Goal: Information Seeking & Learning: Check status

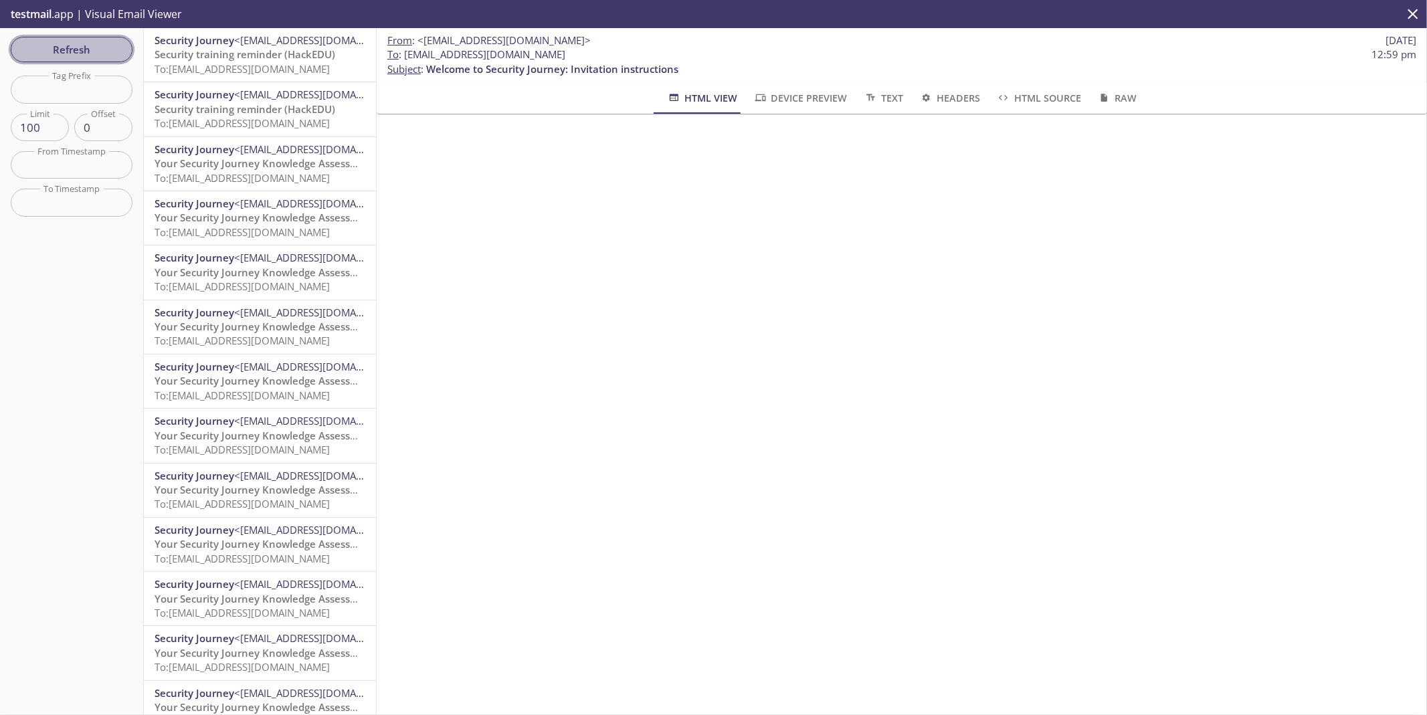
click at [85, 56] on span "Refresh" at bounding box center [71, 49] width 100 height 17
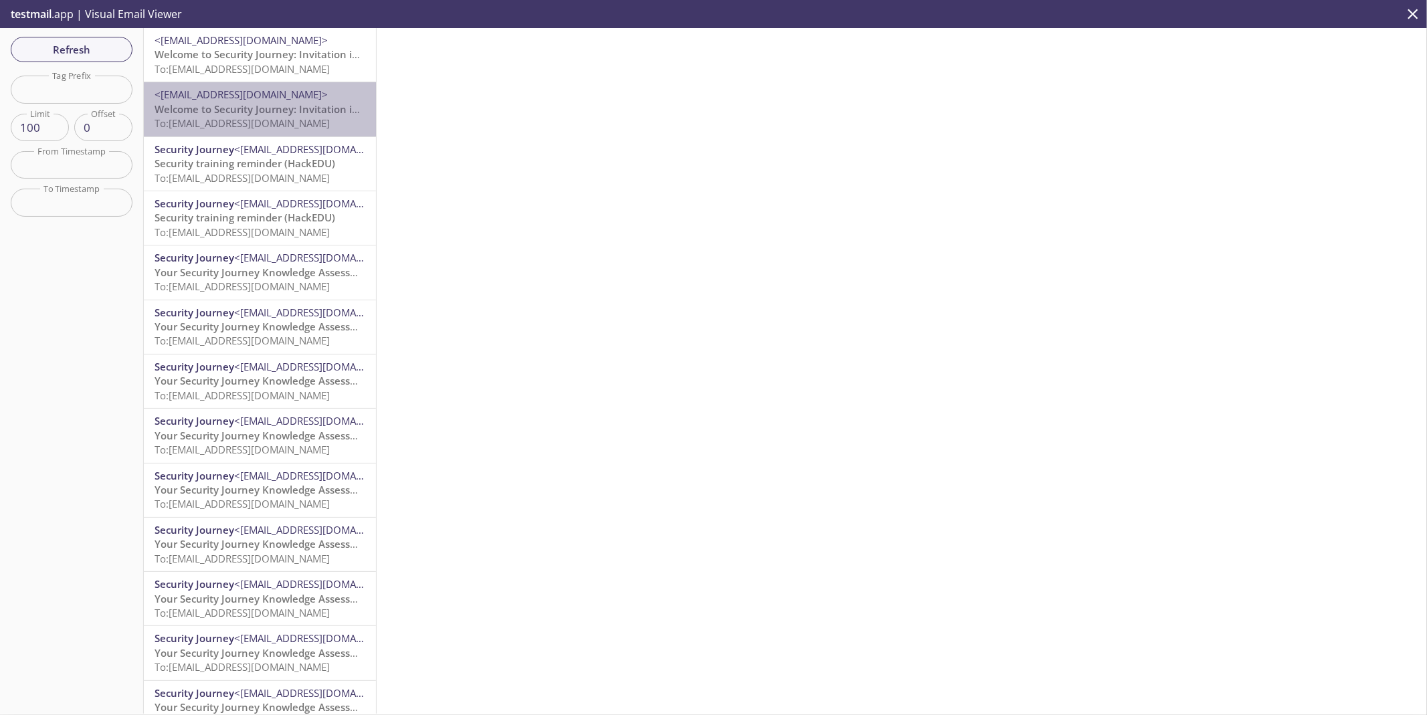
click at [280, 122] on span "To: [EMAIL_ADDRESS][DOMAIN_NAME]" at bounding box center [242, 122] width 175 height 13
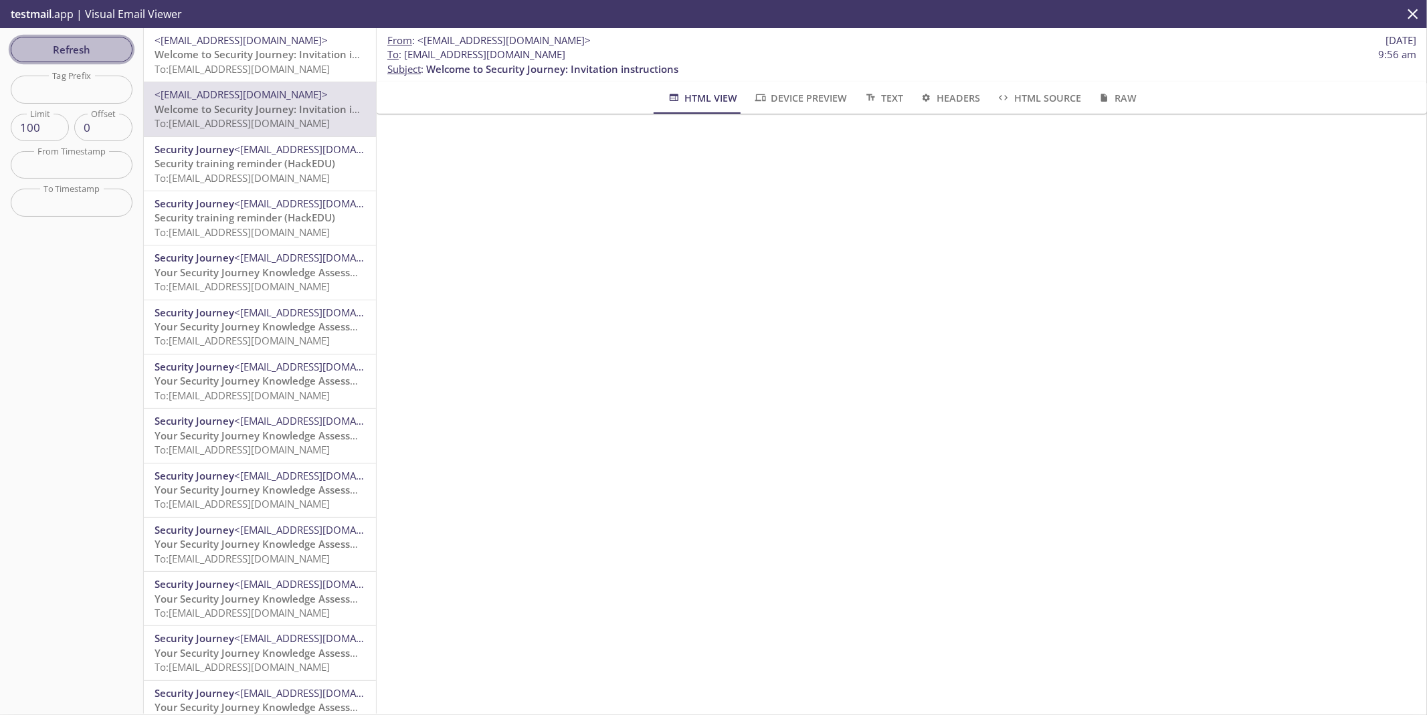
click at [78, 50] on span "Refresh" at bounding box center [71, 49] width 100 height 17
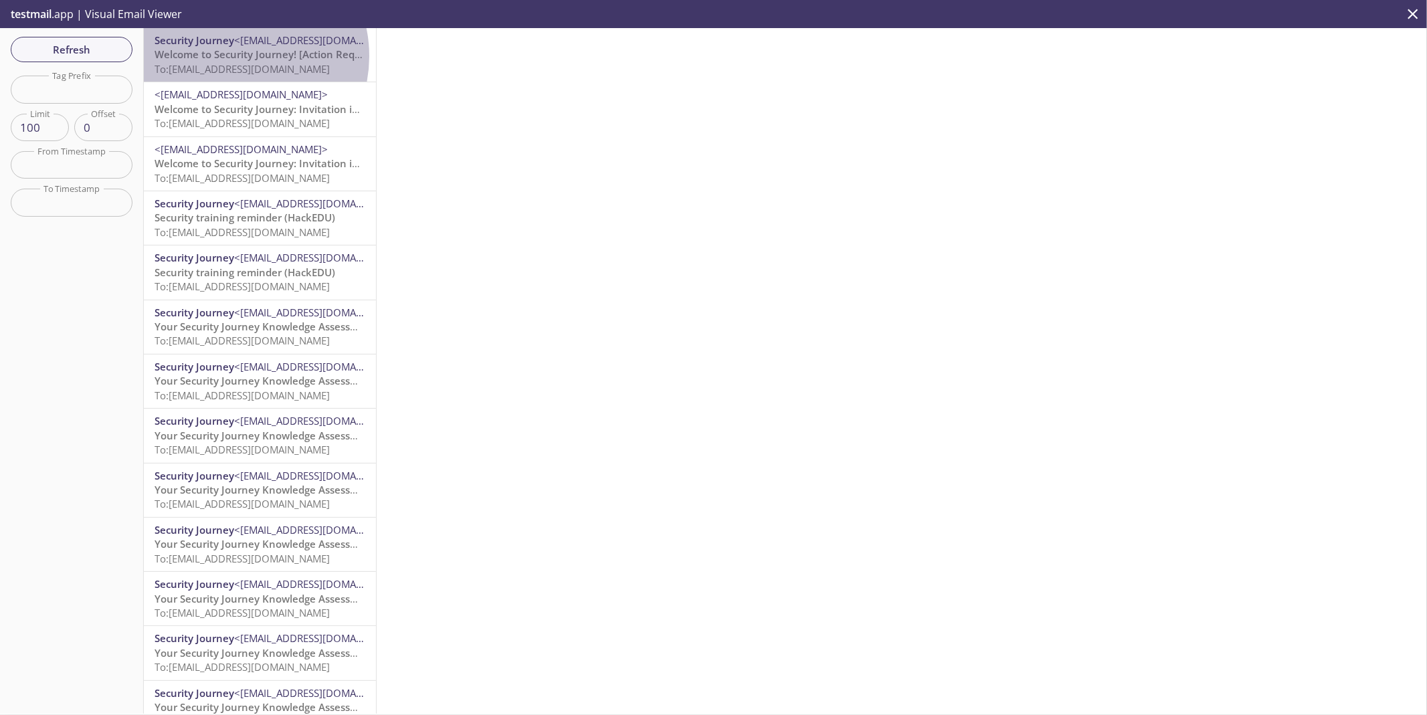
click at [233, 56] on span "Welcome to Security Journey! [Action Required]" at bounding box center [269, 53] width 229 height 13
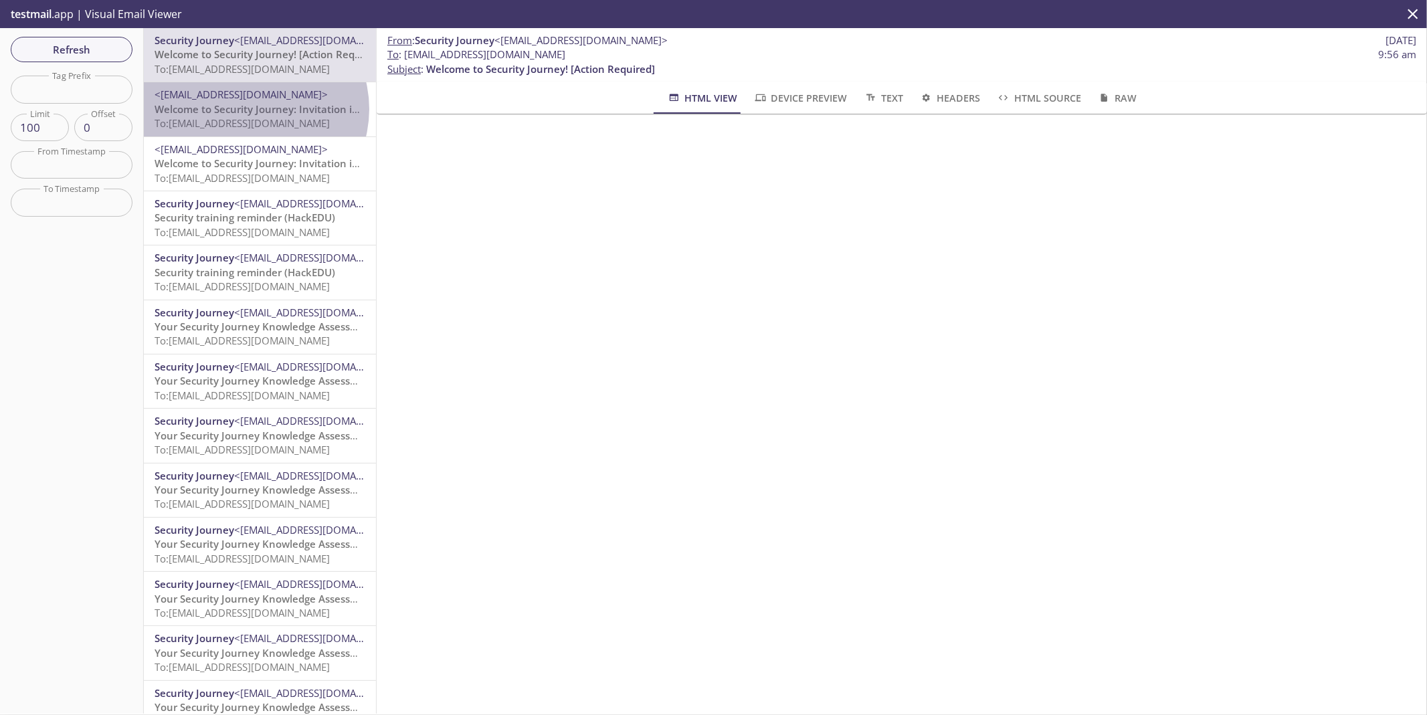
click at [252, 109] on span "Welcome to Security Journey: Invitation instructions" at bounding box center [281, 108] width 252 height 13
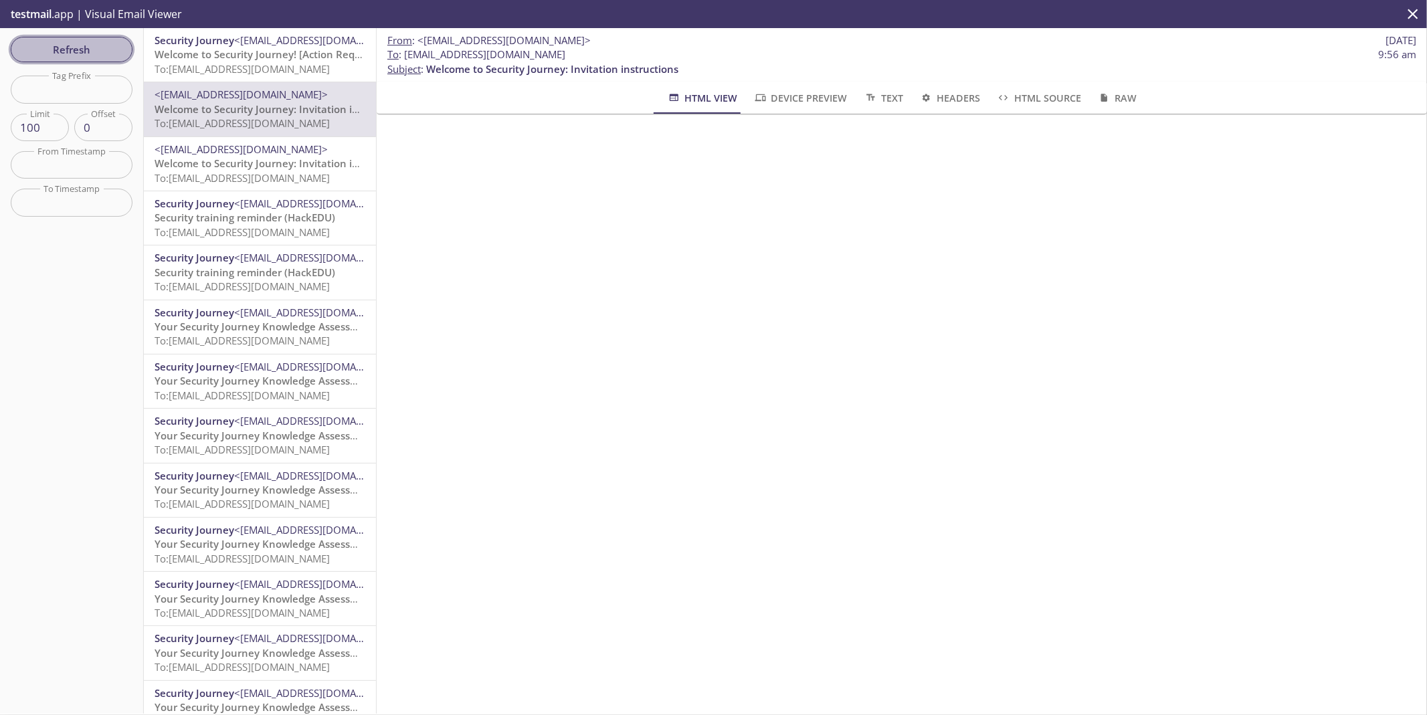
click at [109, 49] on span "Refresh" at bounding box center [71, 49] width 100 height 17
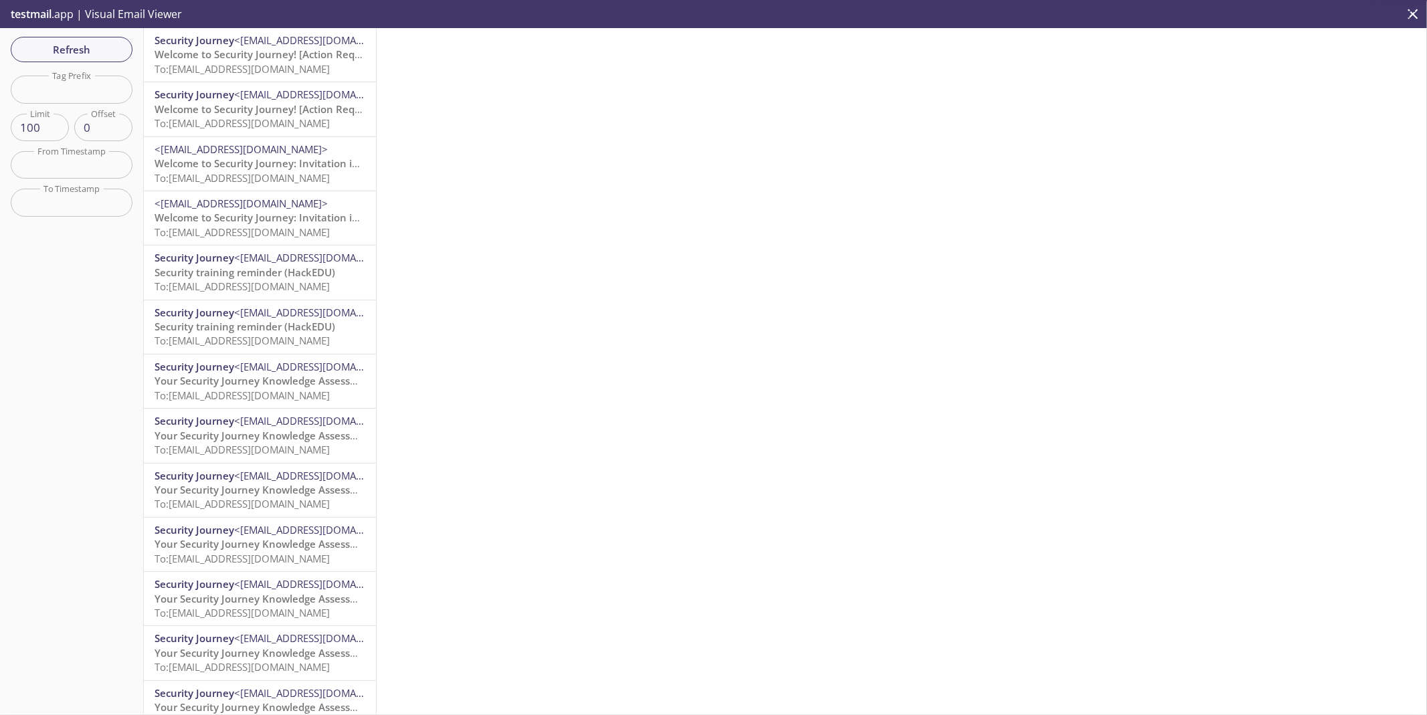
click at [272, 64] on span "To: [EMAIL_ADDRESS][DOMAIN_NAME]" at bounding box center [242, 68] width 175 height 13
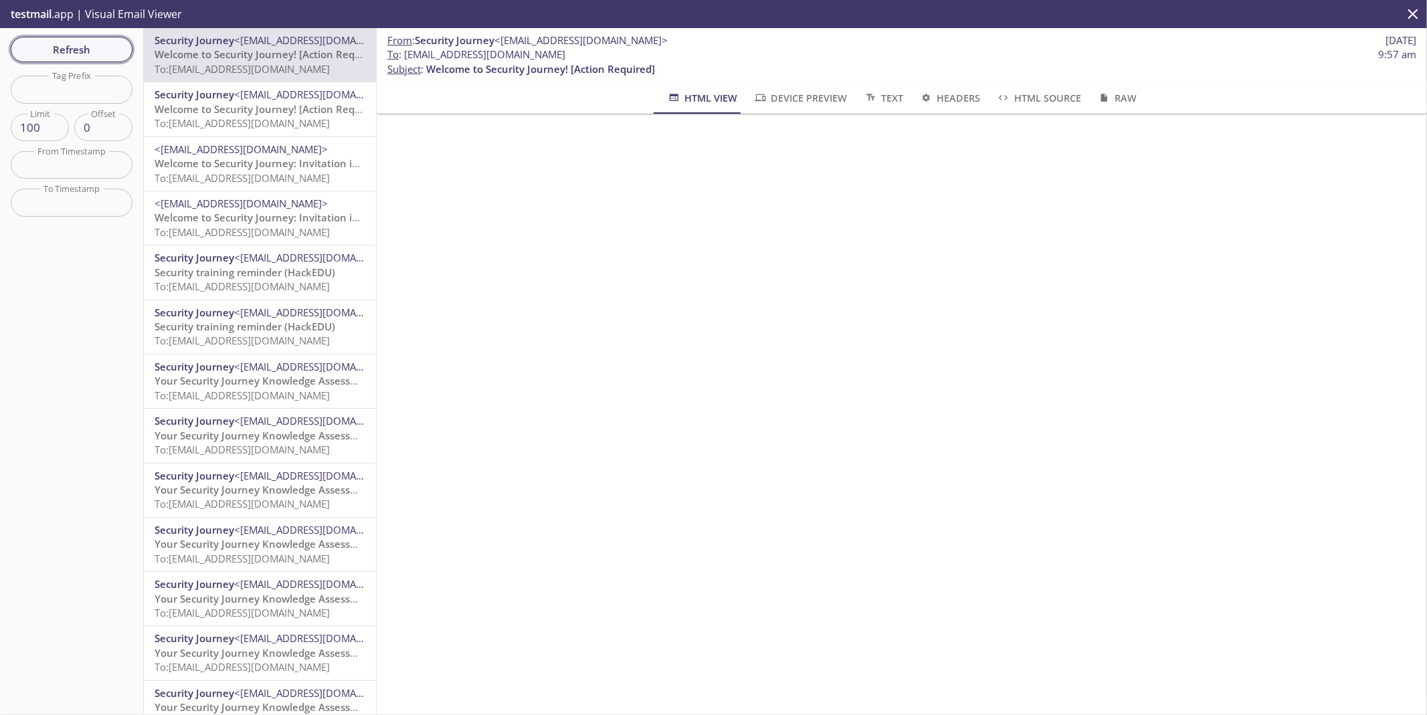
click at [86, 60] on button "Refresh" at bounding box center [72, 49] width 122 height 25
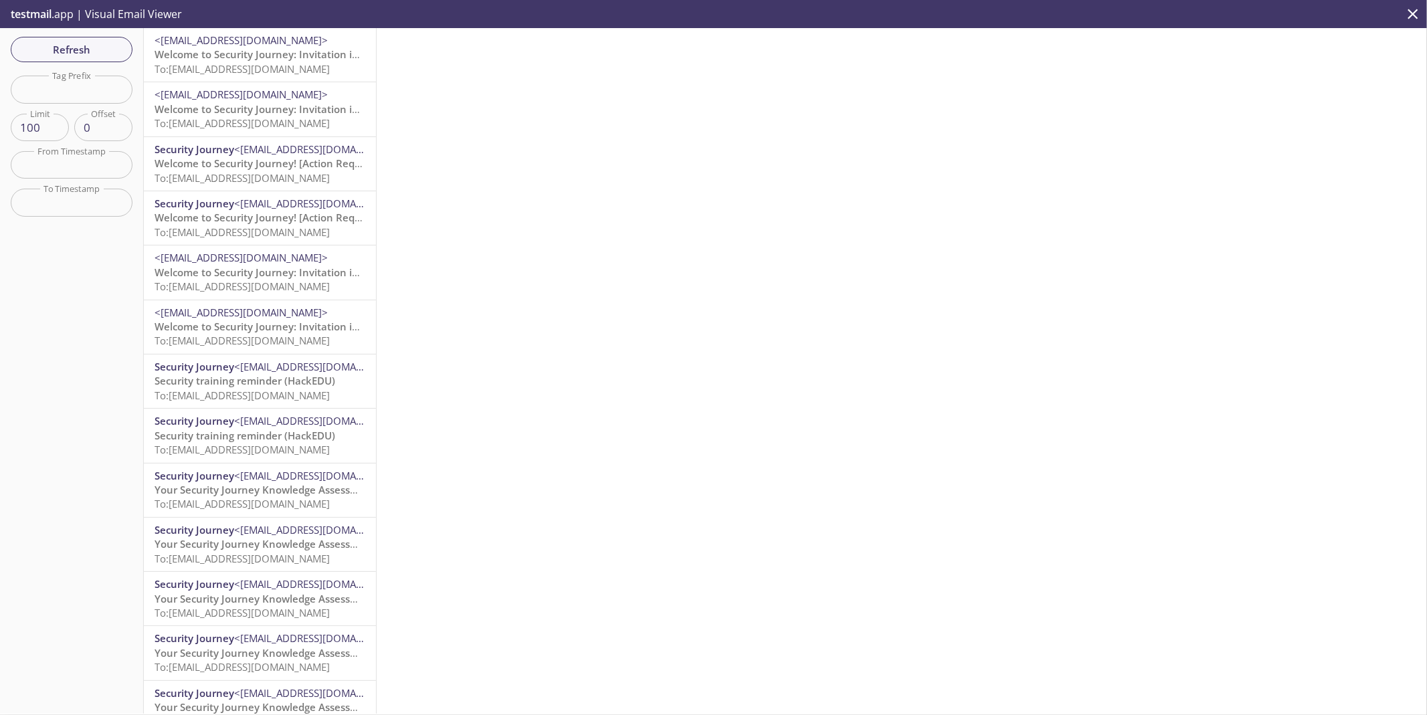
click at [287, 73] on span "To: [EMAIL_ADDRESS][DOMAIN_NAME]" at bounding box center [242, 68] width 175 height 13
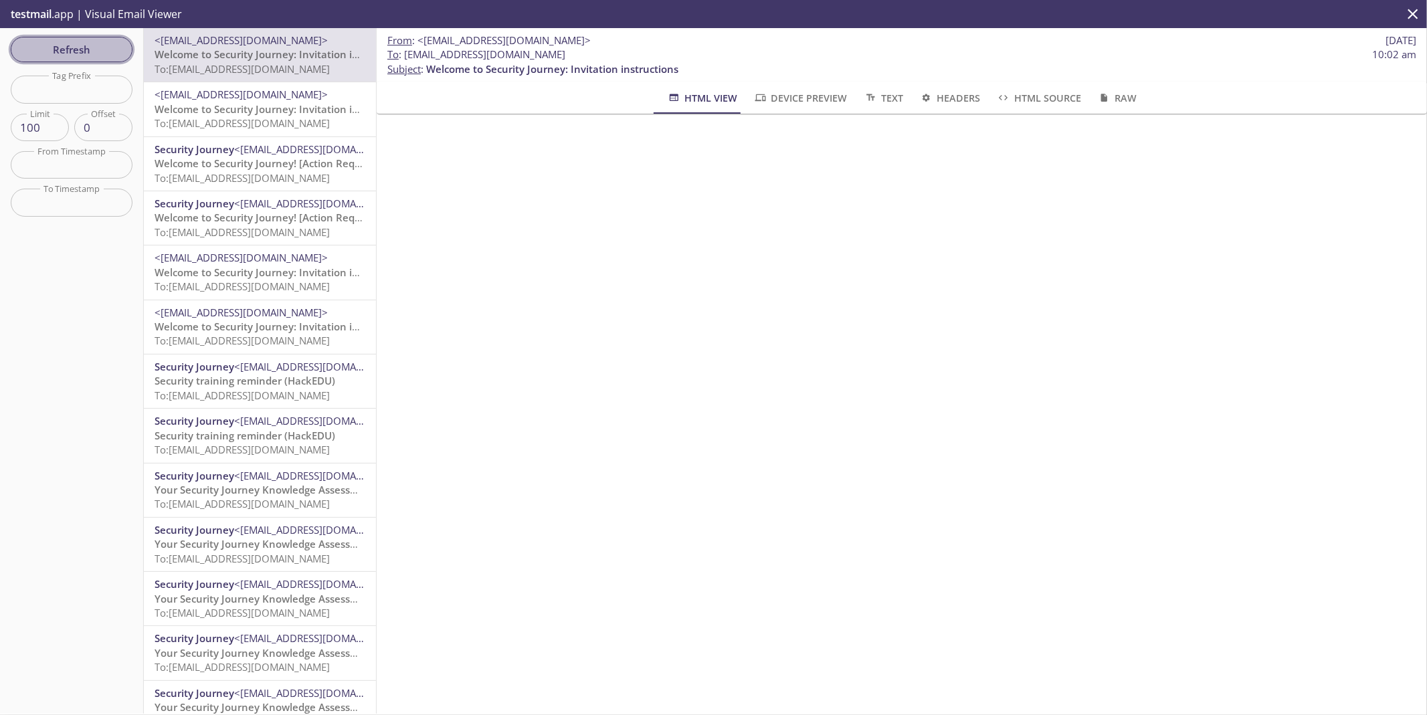
click at [127, 41] on button "Refresh" at bounding box center [72, 49] width 122 height 25
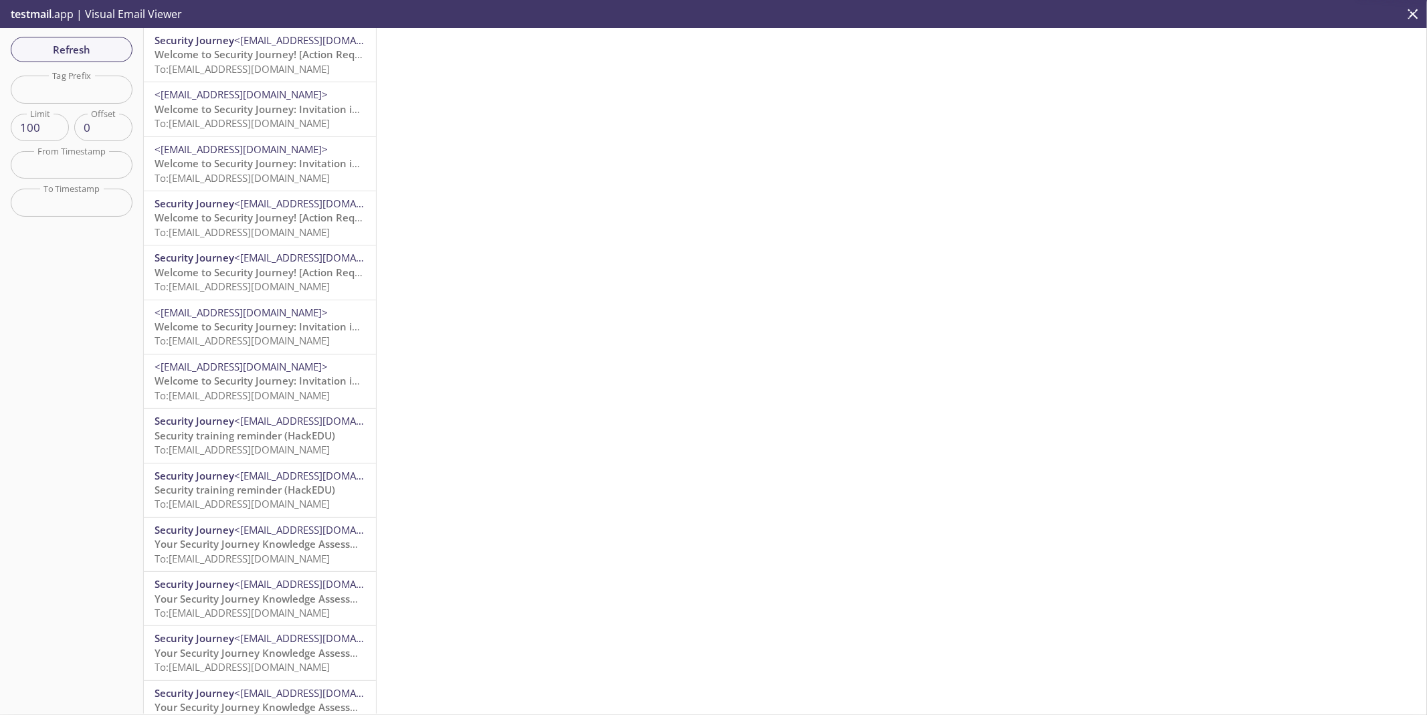
click at [263, 66] on span "To: [EMAIL_ADDRESS][DOMAIN_NAME]" at bounding box center [242, 68] width 175 height 13
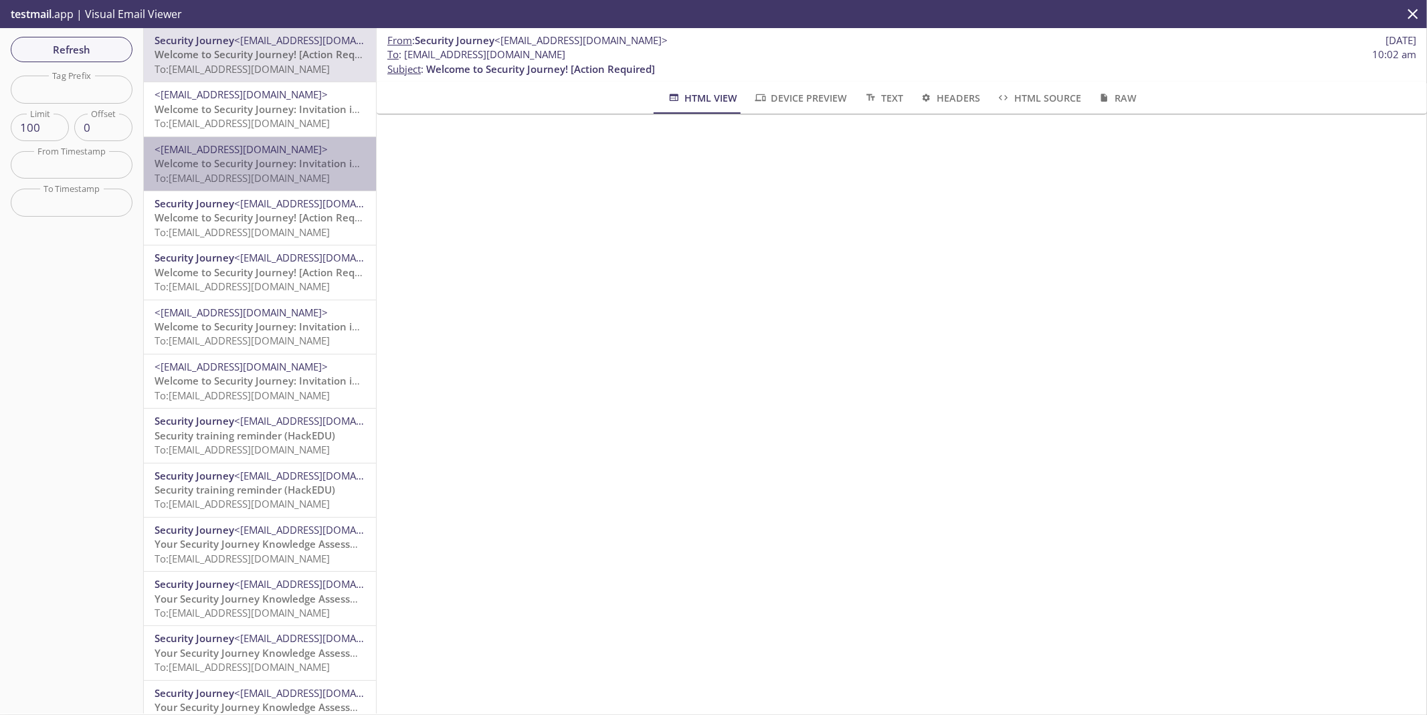
click at [265, 170] on span "Welcome to Security Journey: Invitation instructions" at bounding box center [281, 163] width 252 height 13
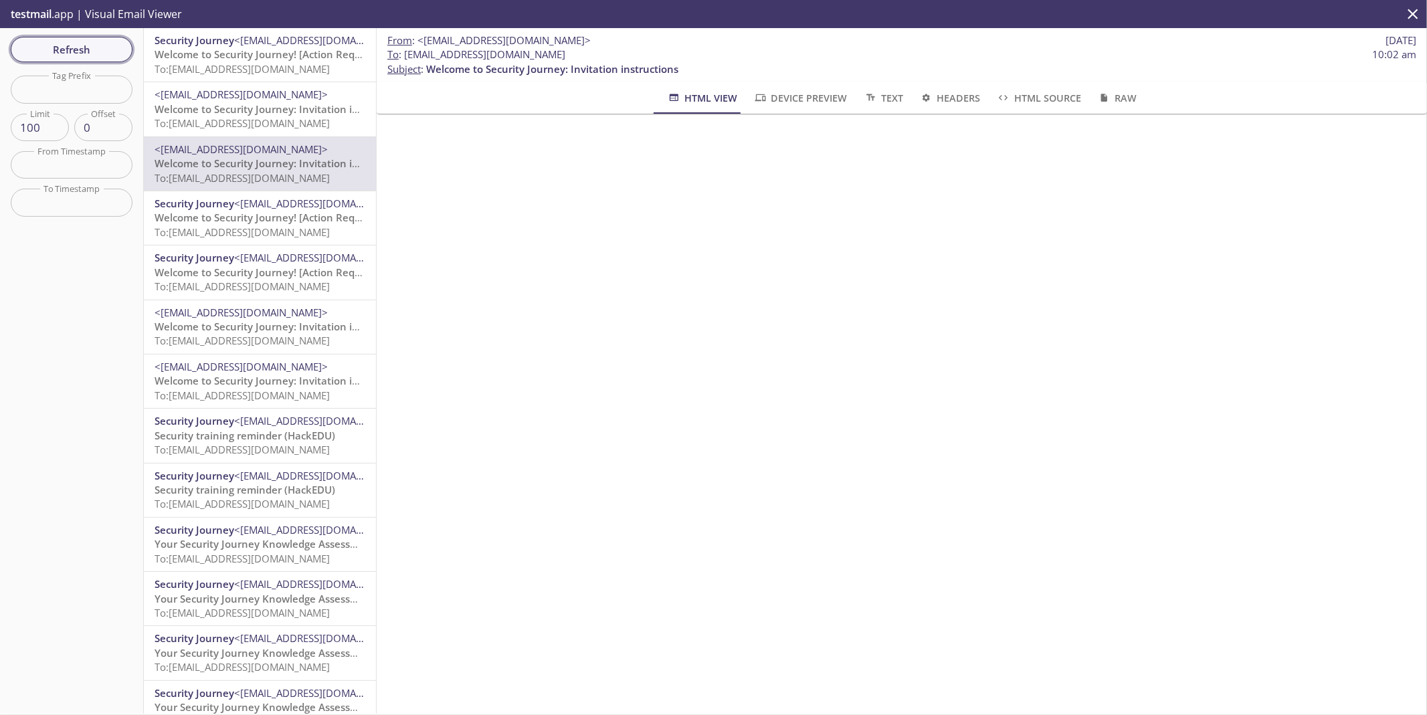
click at [87, 45] on span "Refresh" at bounding box center [71, 49] width 100 height 17
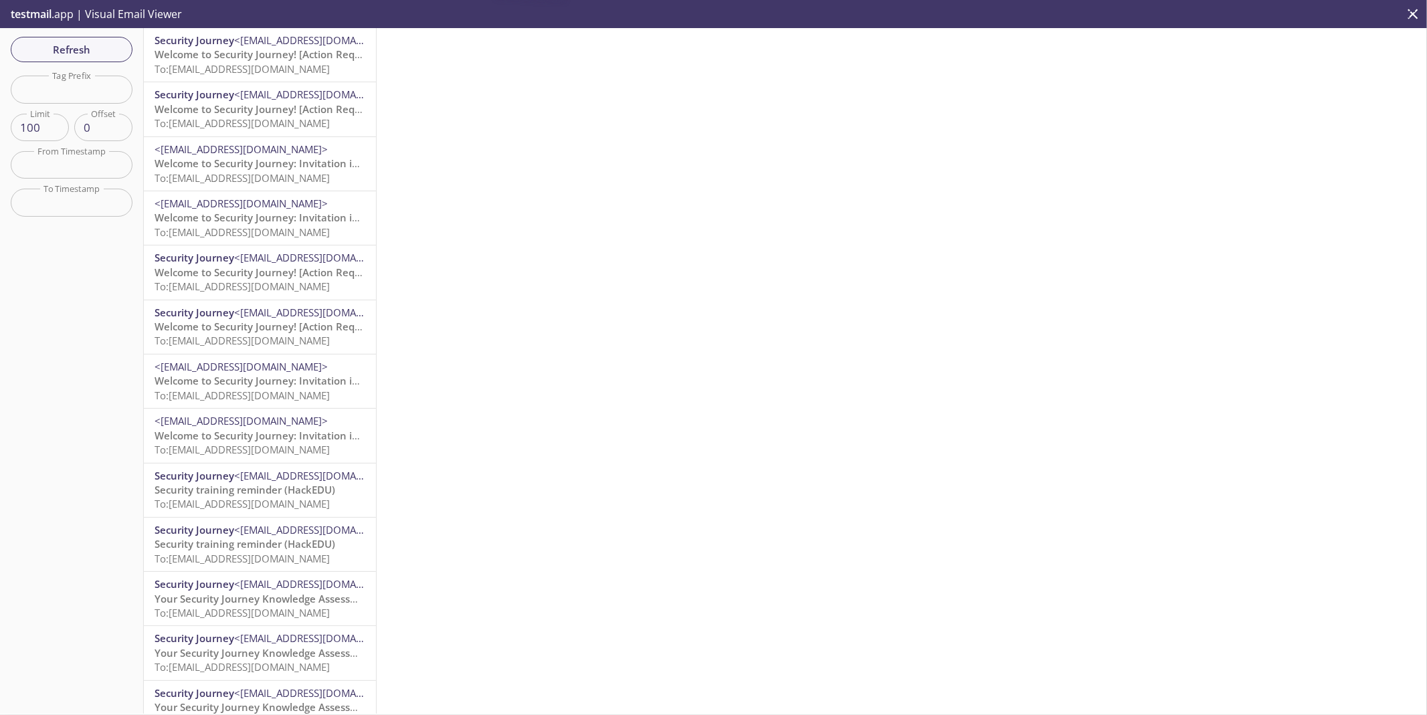
click at [264, 67] on span "To: [EMAIL_ADDRESS][DOMAIN_NAME]" at bounding box center [242, 68] width 175 height 13
